Goal: Task Accomplishment & Management: Manage account settings

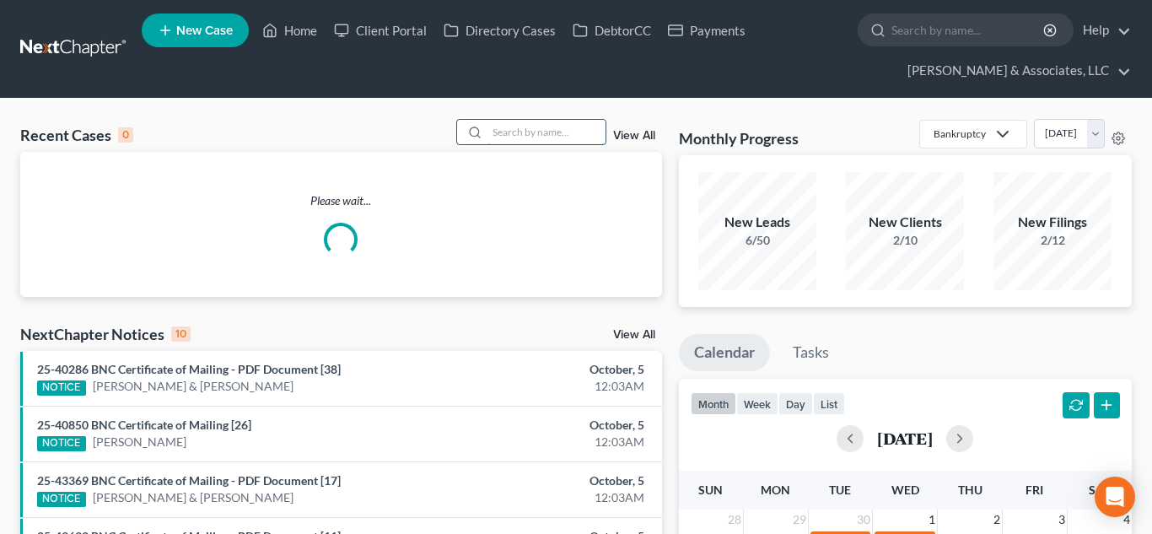
click at [550, 132] on input "search" at bounding box center [547, 132] width 118 height 24
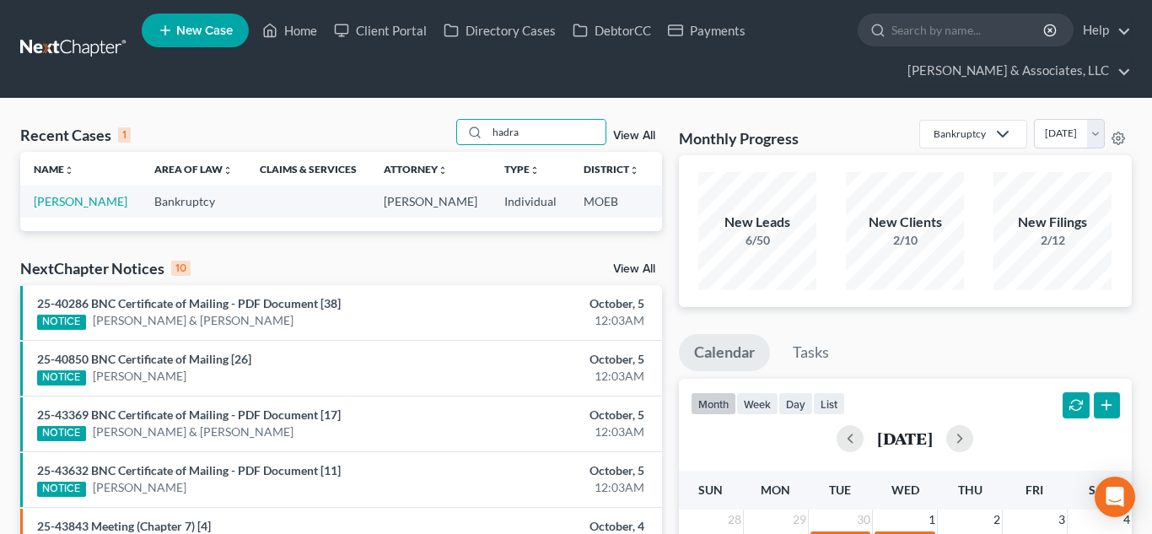
type input "hadra"
click at [50, 201] on link "[PERSON_NAME]" at bounding box center [81, 201] width 94 height 14
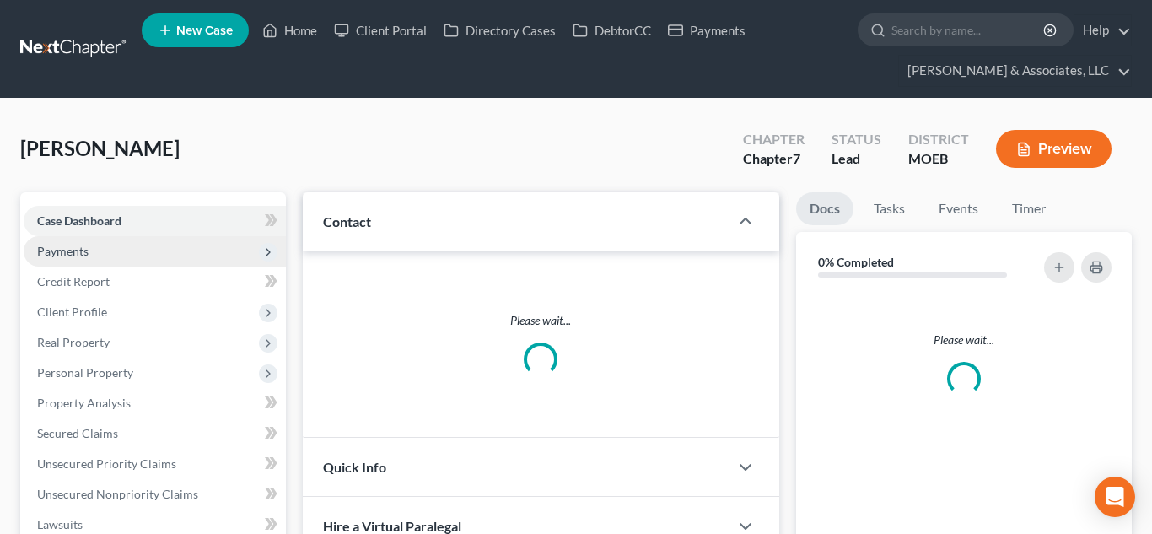
click at [62, 251] on span "Payments" at bounding box center [62, 251] width 51 height 14
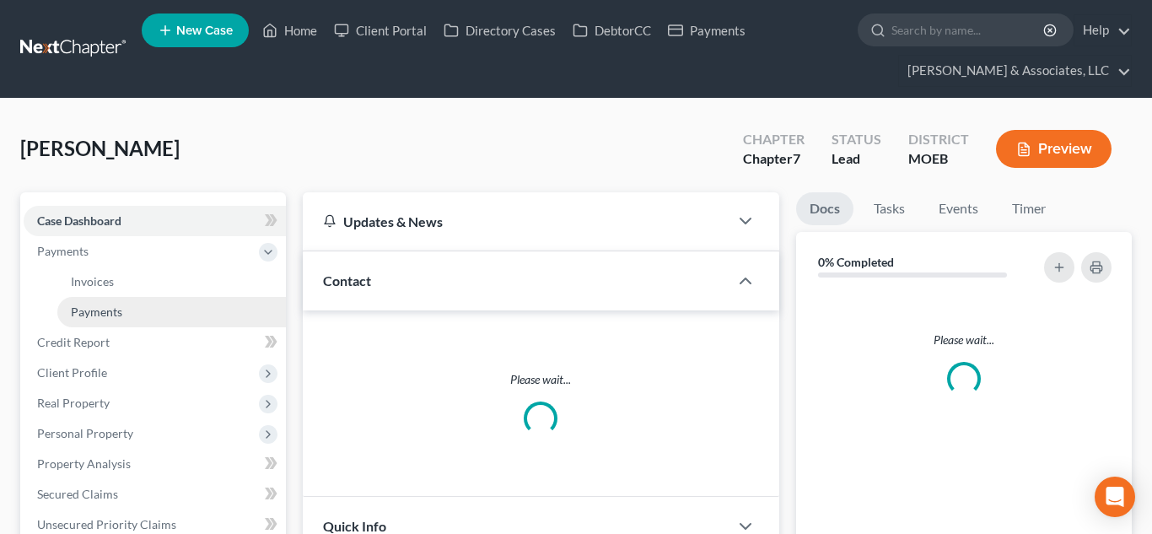
click at [86, 310] on span "Payments" at bounding box center [96, 312] width 51 height 14
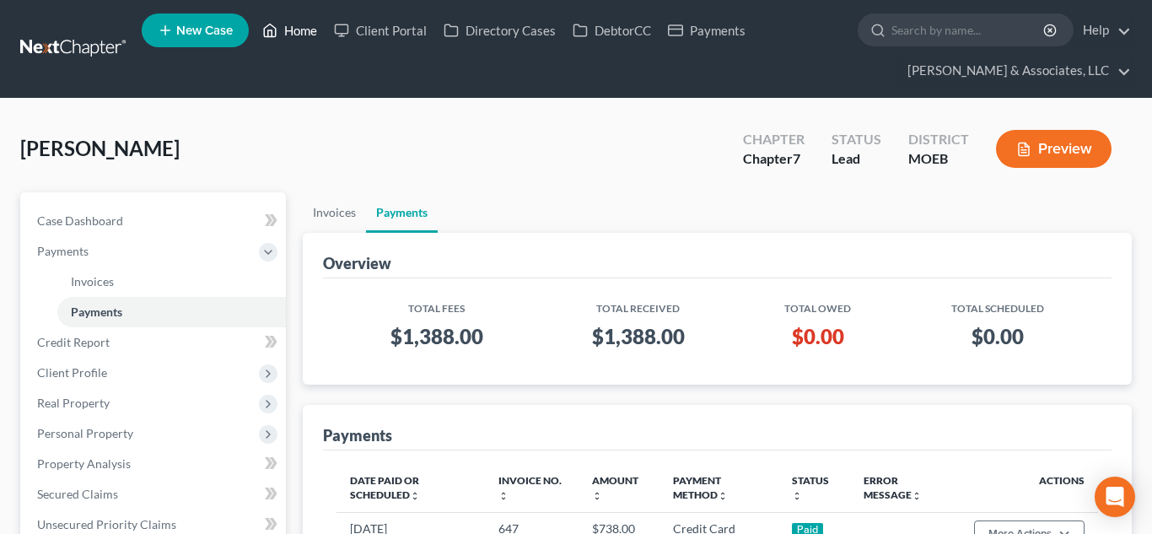
click at [283, 31] on link "Home" at bounding box center [290, 30] width 72 height 30
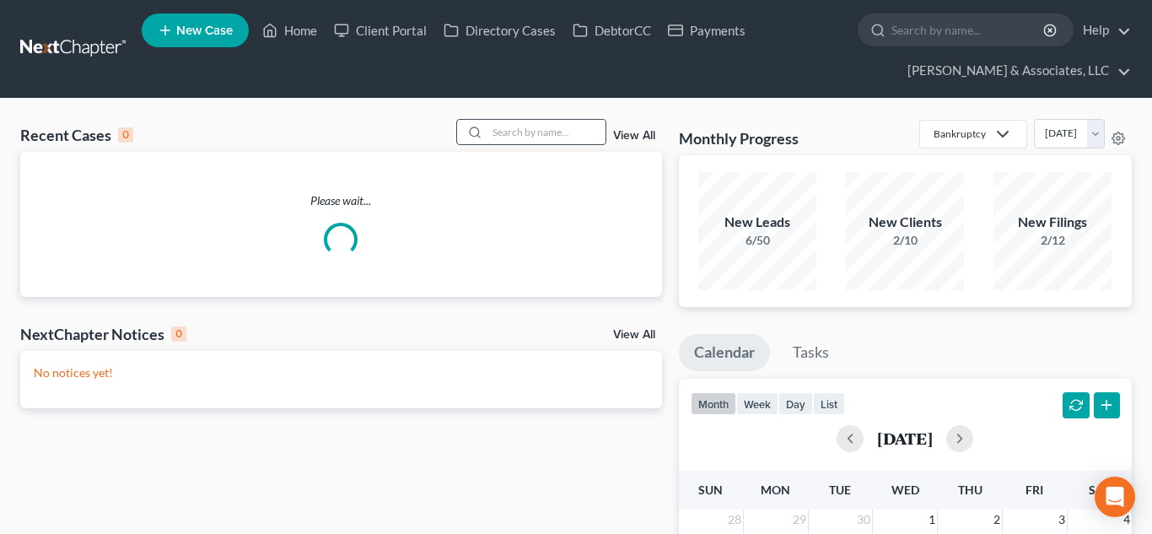
click at [526, 131] on input "search" at bounding box center [547, 132] width 118 height 24
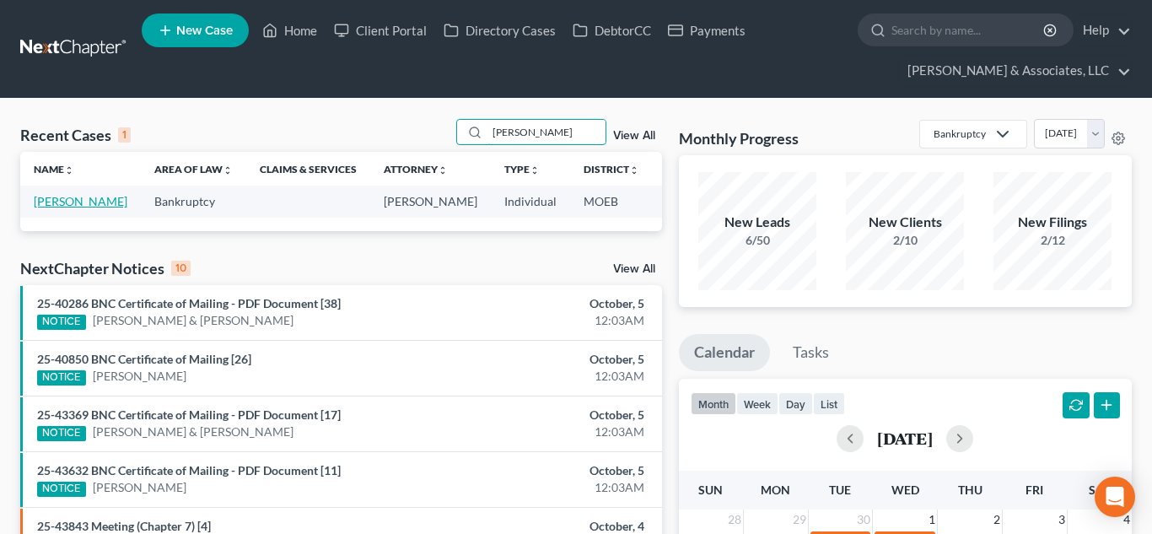
type input "[PERSON_NAME]"
click at [60, 197] on link "[PERSON_NAME]" at bounding box center [81, 201] width 94 height 14
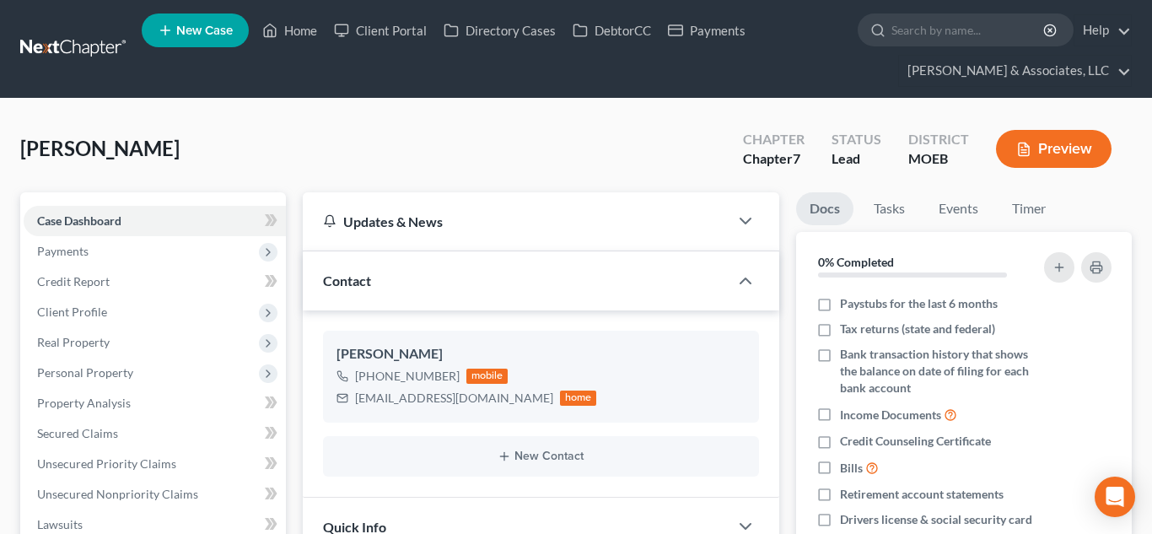
click at [67, 253] on span "Payments" at bounding box center [62, 251] width 51 height 14
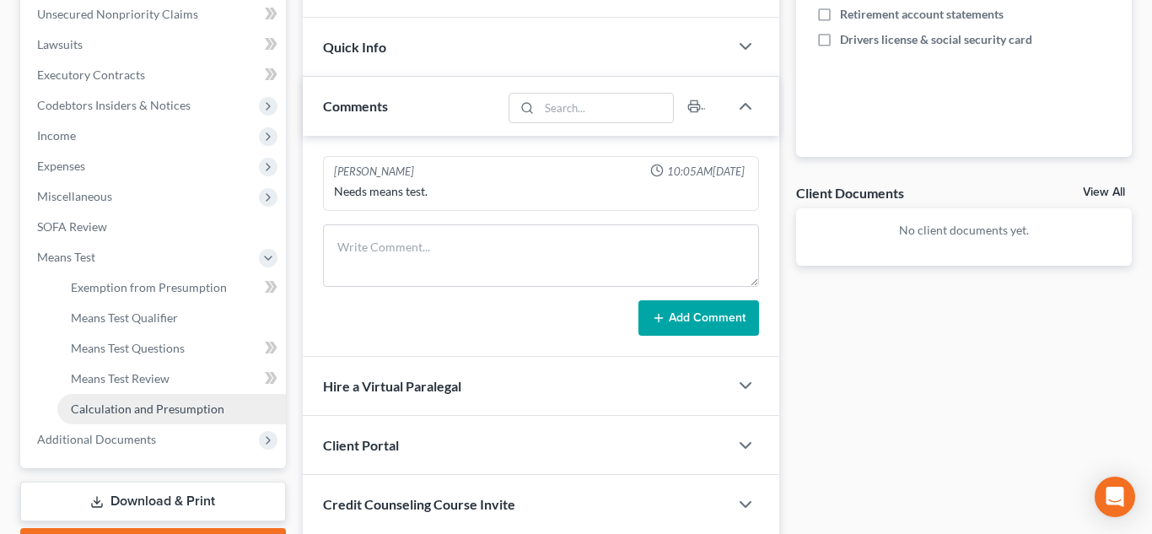
click at [118, 418] on link "Calculation and Presumption" at bounding box center [171, 409] width 229 height 30
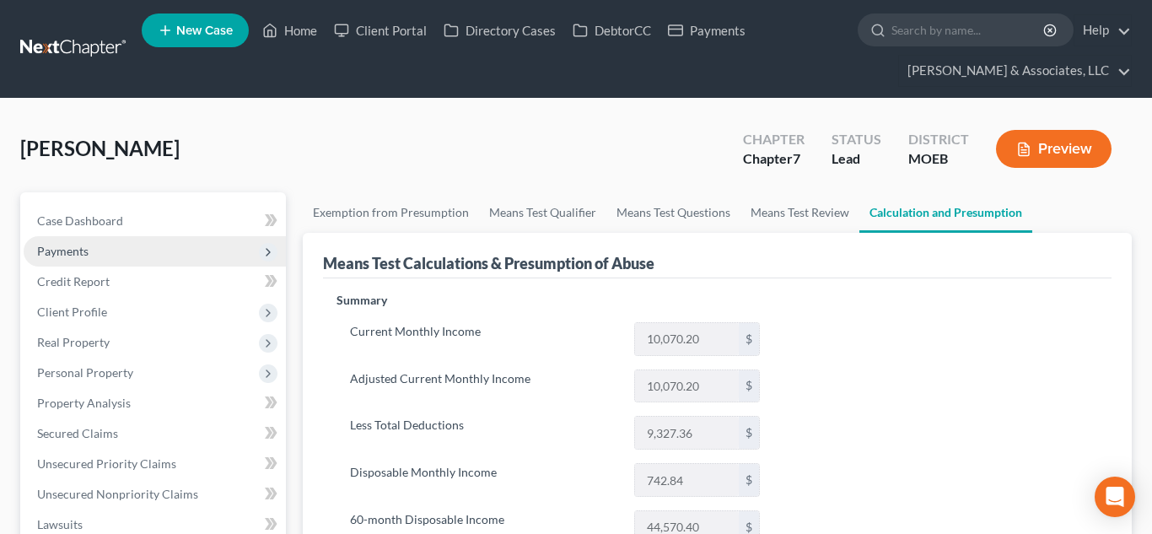
click at [91, 256] on span "Payments" at bounding box center [155, 251] width 262 height 30
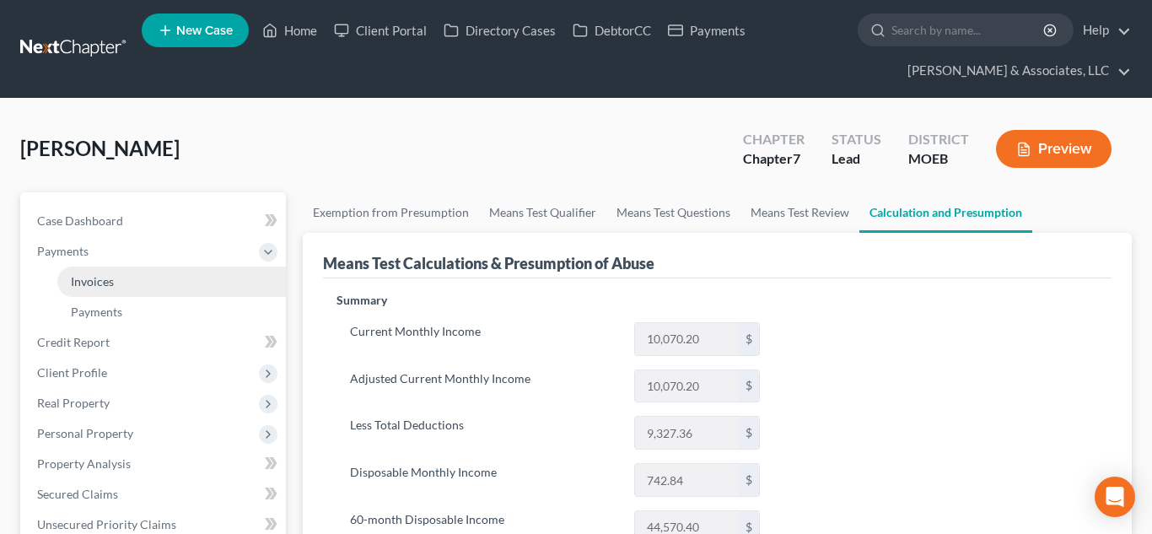
click at [111, 278] on span "Invoices" at bounding box center [92, 281] width 43 height 14
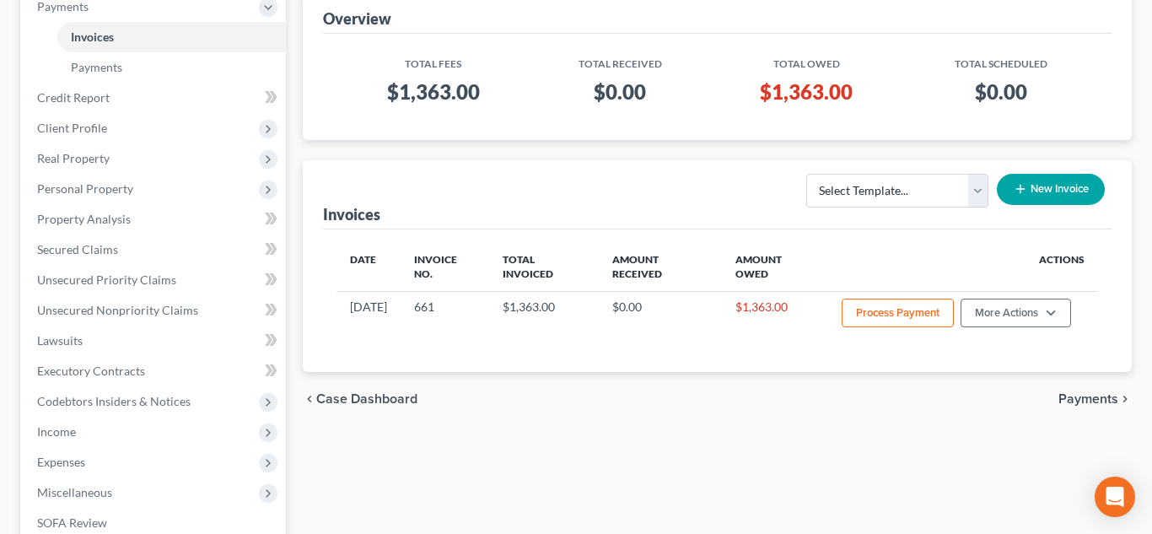
scroll to position [246, 0]
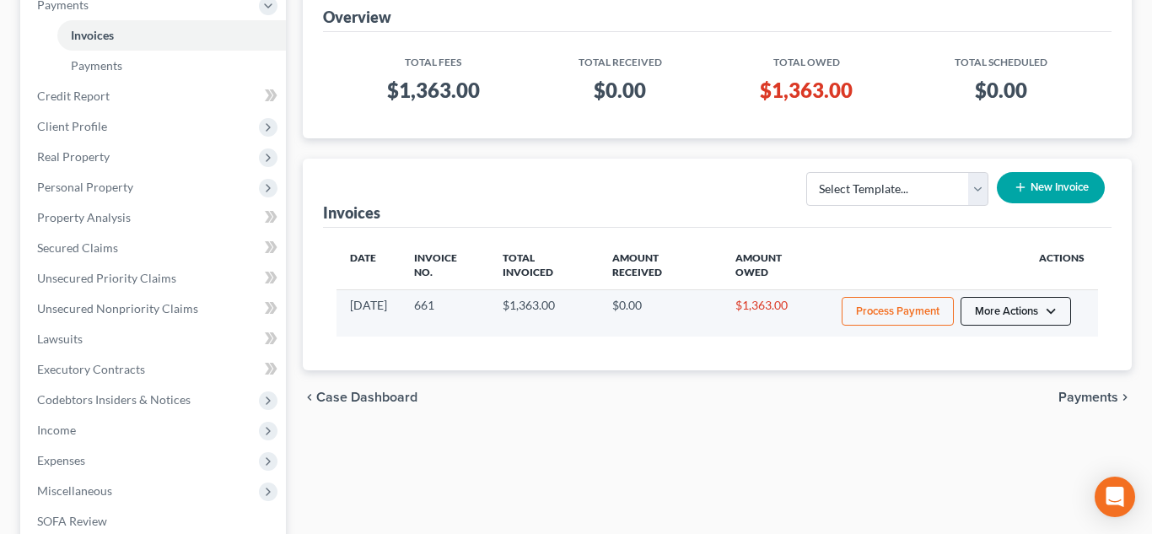
click at [1015, 321] on button "More Actions" at bounding box center [1016, 311] width 111 height 29
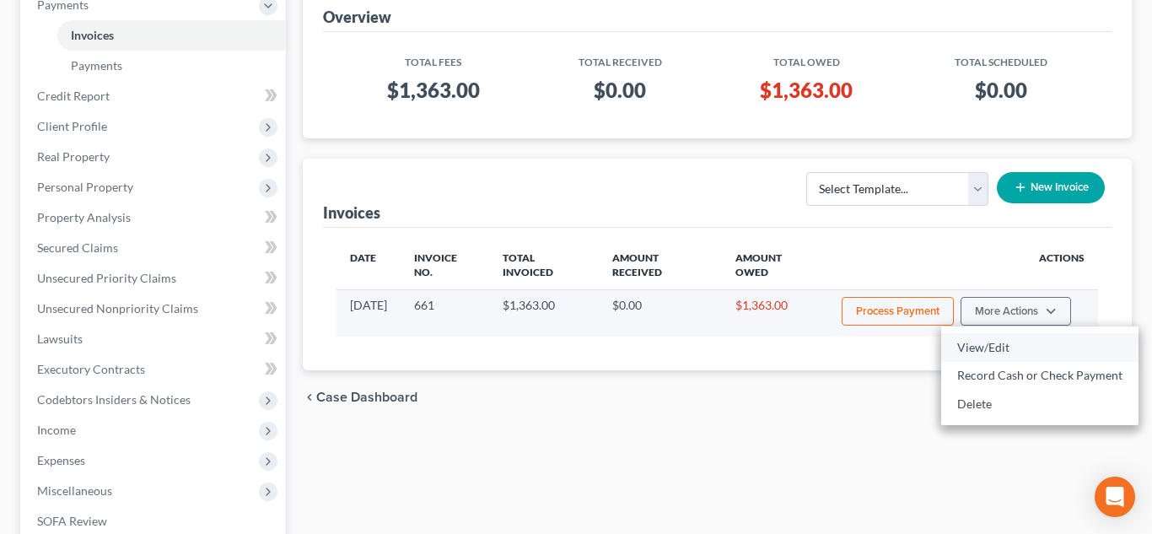
click at [996, 351] on link "View/Edit" at bounding box center [1039, 347] width 197 height 29
select select "1"
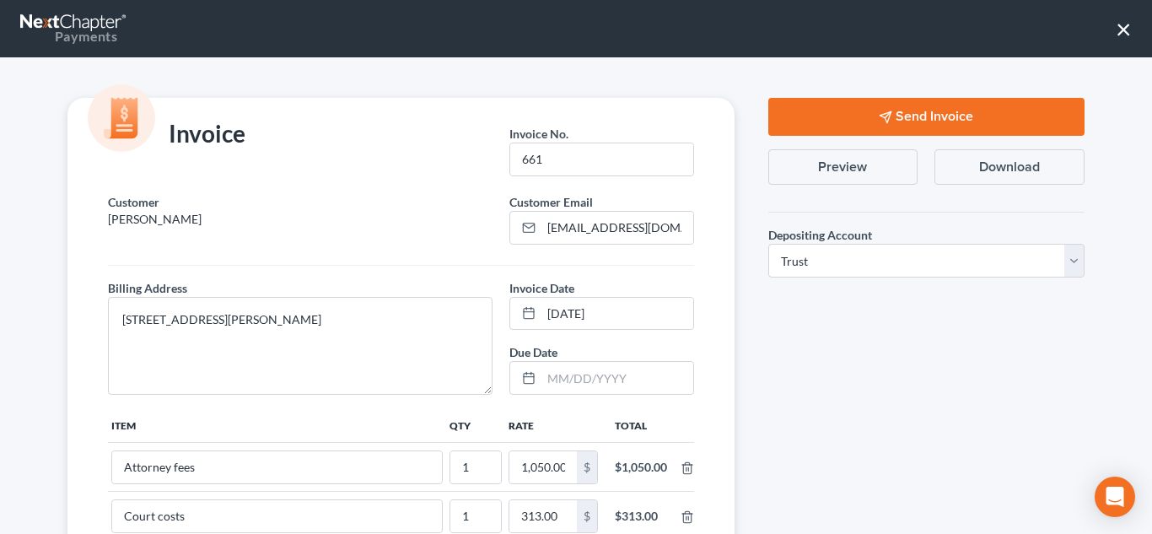
click at [1119, 33] on button "×" at bounding box center [1124, 28] width 16 height 27
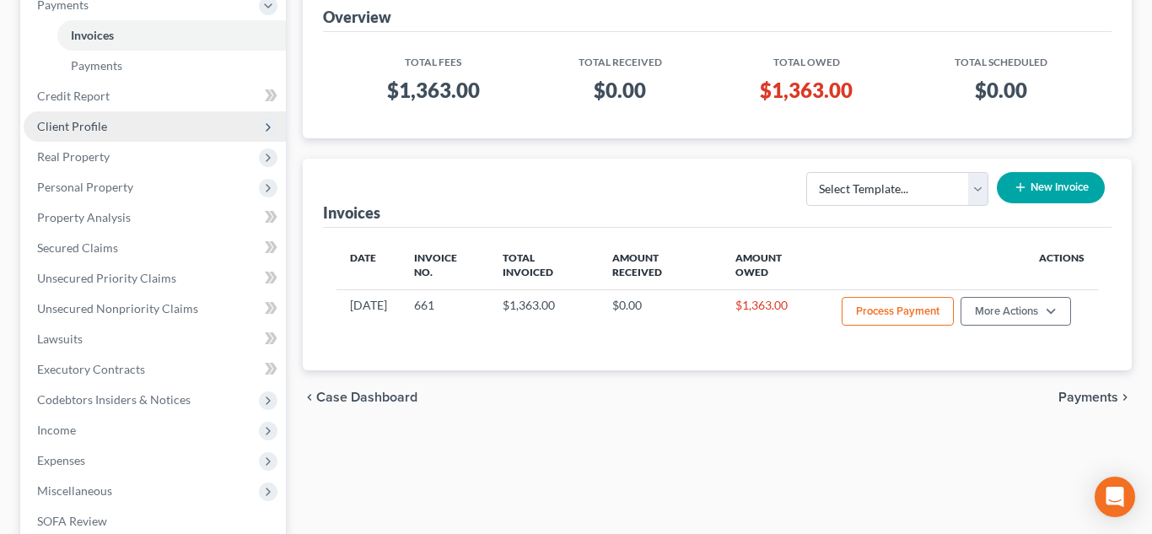
click at [111, 123] on span "Client Profile" at bounding box center [155, 126] width 262 height 30
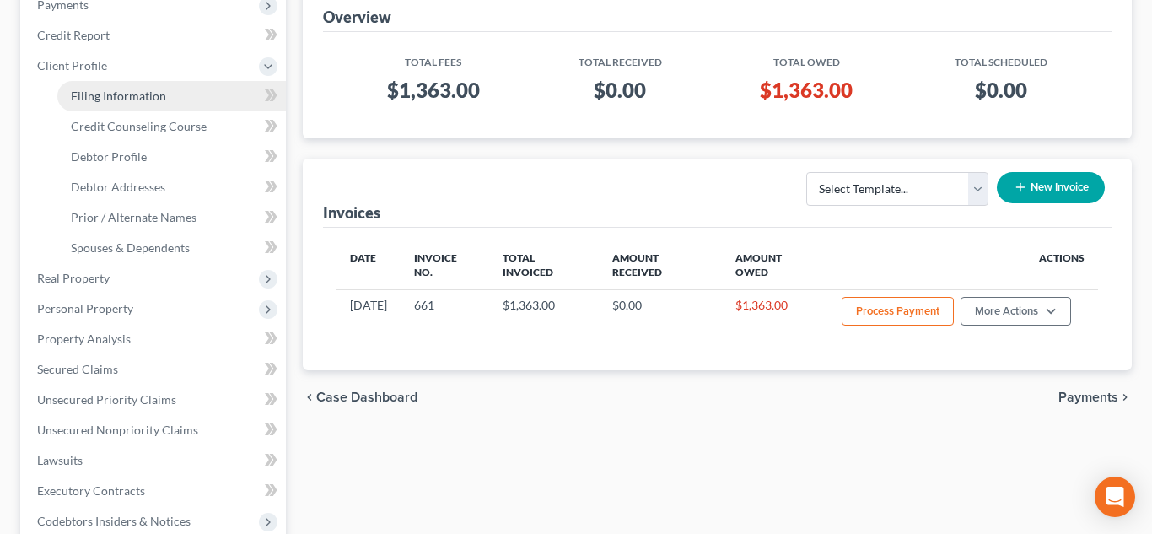
click at [126, 96] on span "Filing Information" at bounding box center [118, 96] width 95 height 14
select select "1"
select select "0"
select select "26"
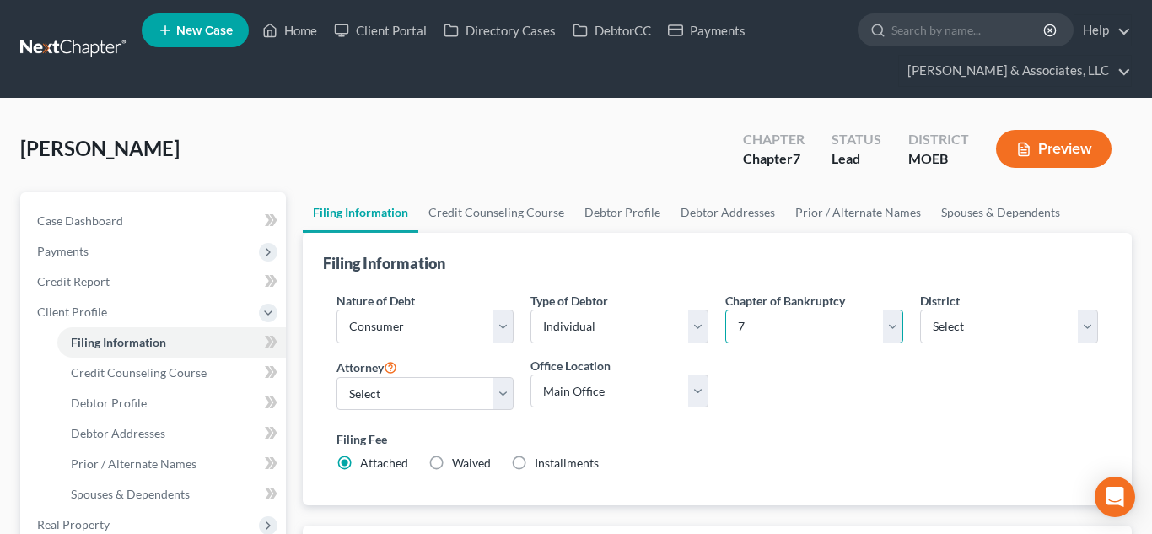
click at [855, 320] on select "Select 7 11 12 13" at bounding box center [815, 327] width 178 height 34
select select "3"
click at [726, 310] on select "Select 7 11 12 13" at bounding box center [815, 327] width 178 height 34
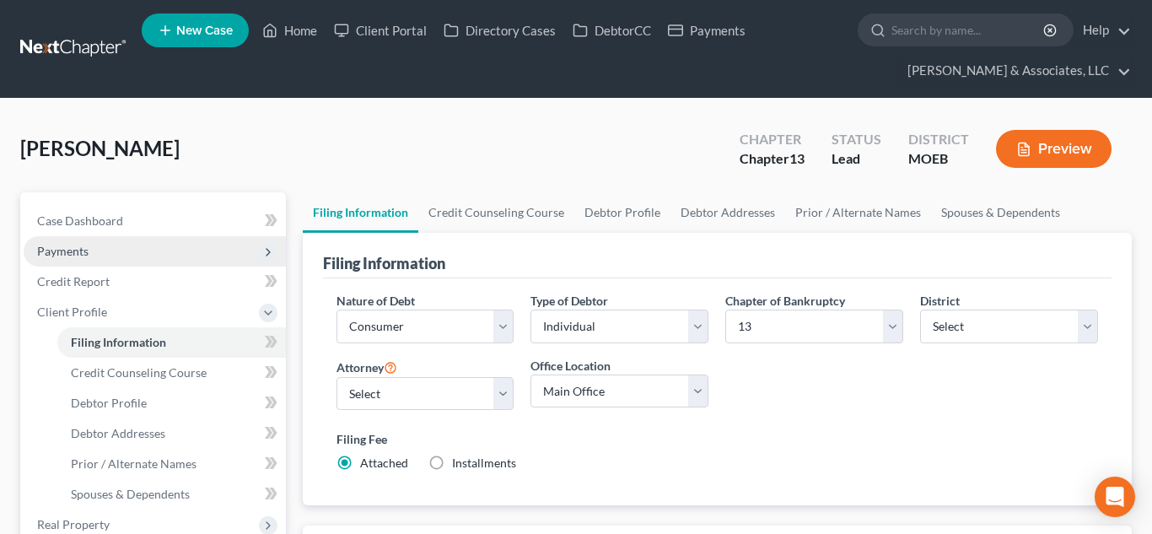
click at [112, 258] on span "Payments" at bounding box center [155, 251] width 262 height 30
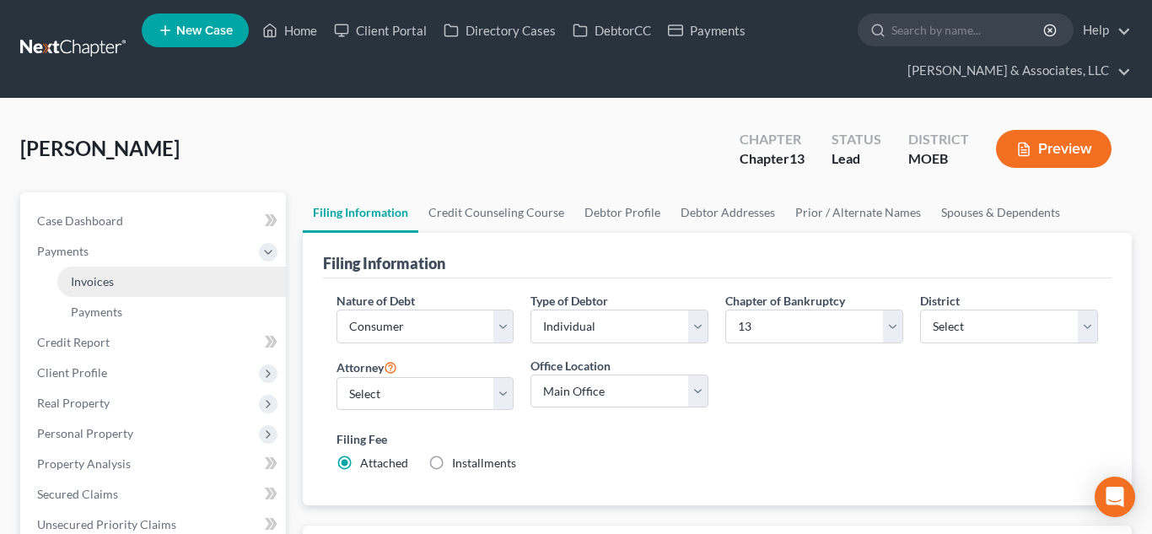
click at [117, 285] on link "Invoices" at bounding box center [171, 282] width 229 height 30
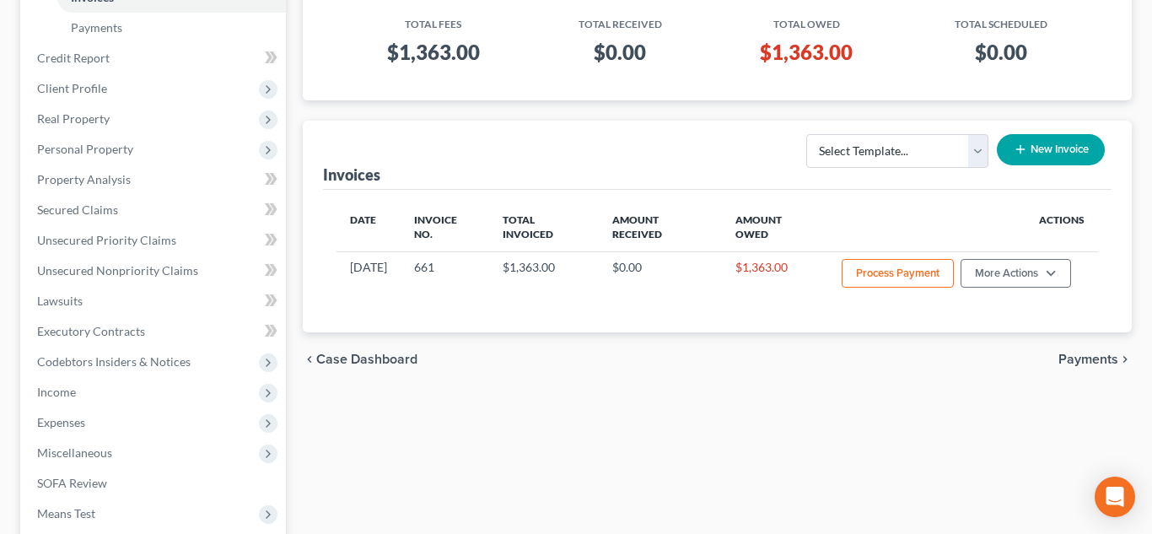
scroll to position [350, 0]
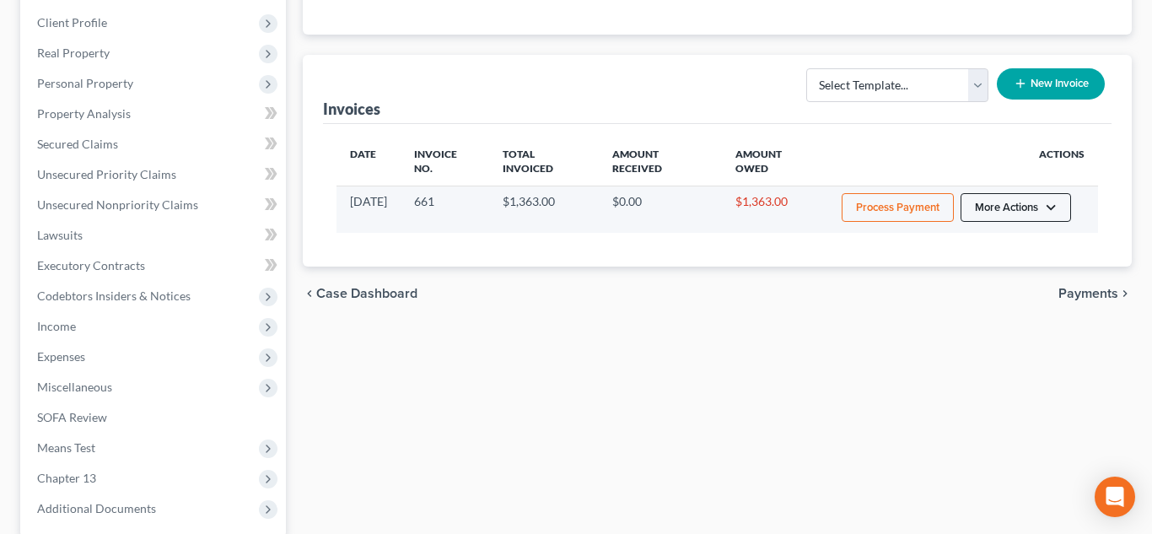
click at [1011, 220] on button "More Actions" at bounding box center [1016, 207] width 111 height 29
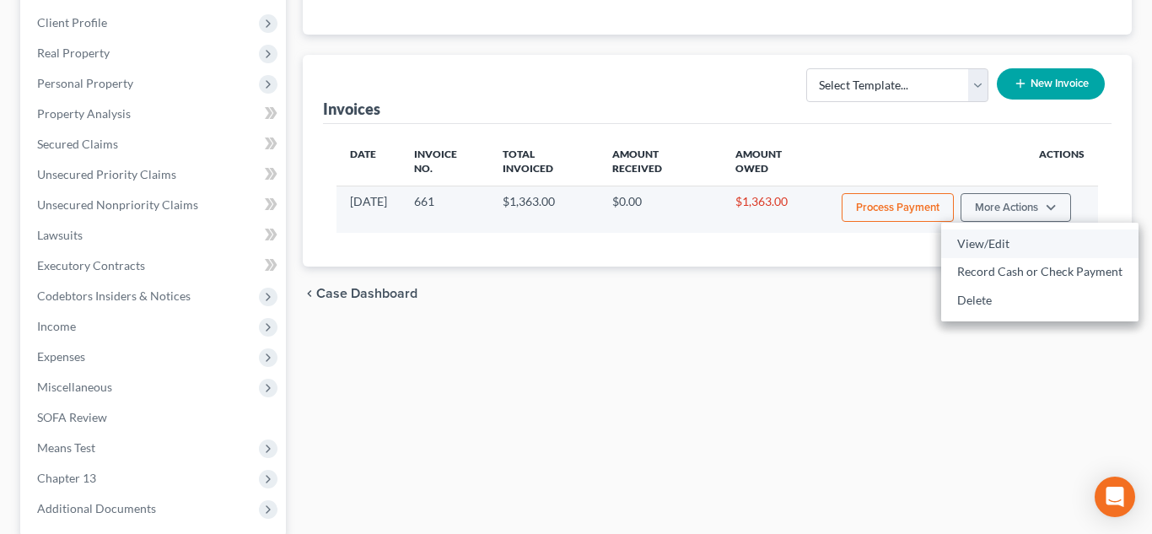
click at [1005, 243] on link "View/Edit" at bounding box center [1039, 243] width 197 height 29
select select "1"
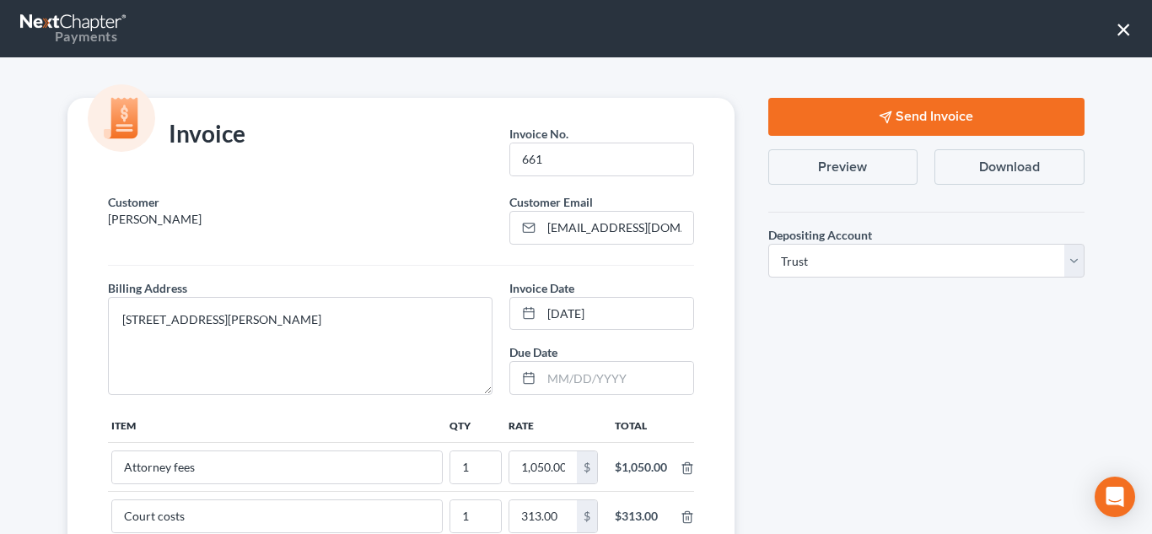
click at [855, 101] on button "Send Invoice" at bounding box center [927, 117] width 316 height 38
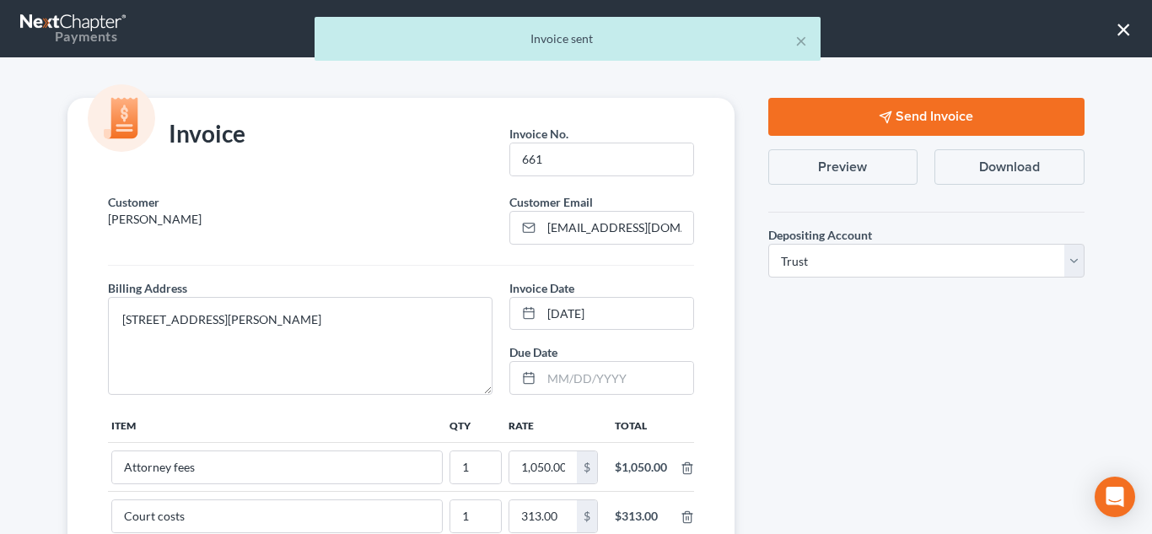
scroll to position [283, 0]
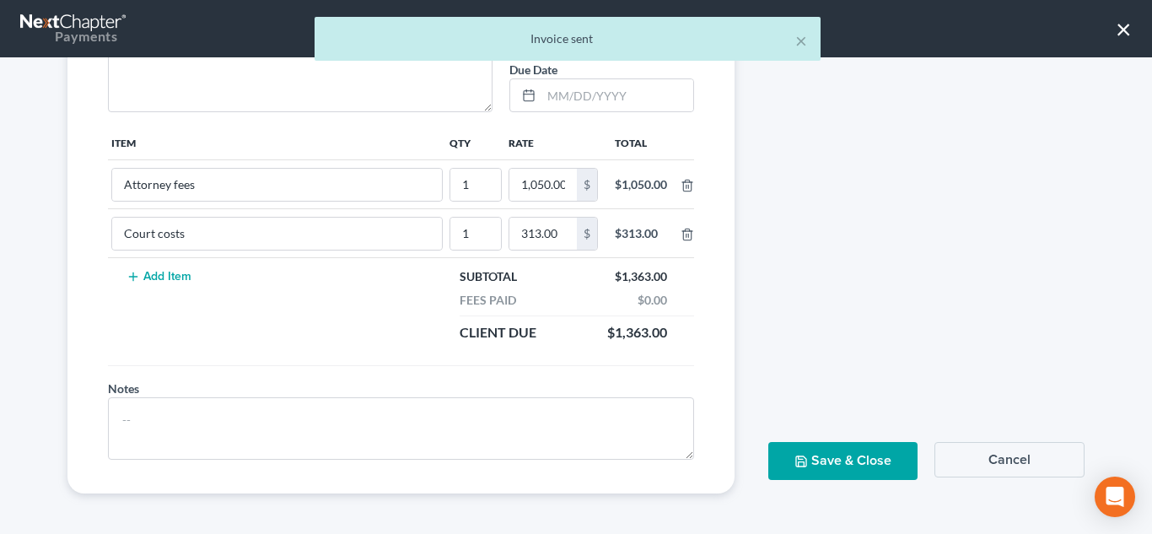
click at [835, 463] on button "Save & Close" at bounding box center [844, 461] width 150 height 38
